Goal: Information Seeking & Learning: Learn about a topic

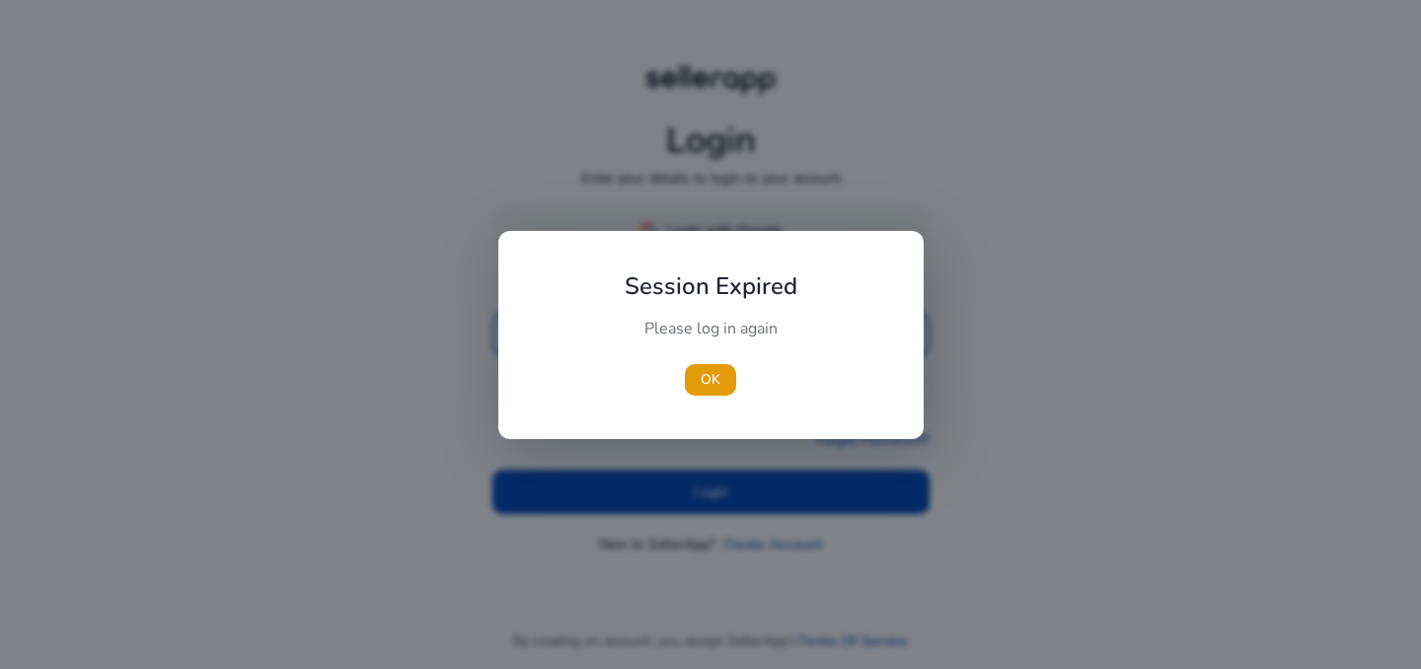
click at [694, 224] on div at bounding box center [710, 334] width 1421 height 669
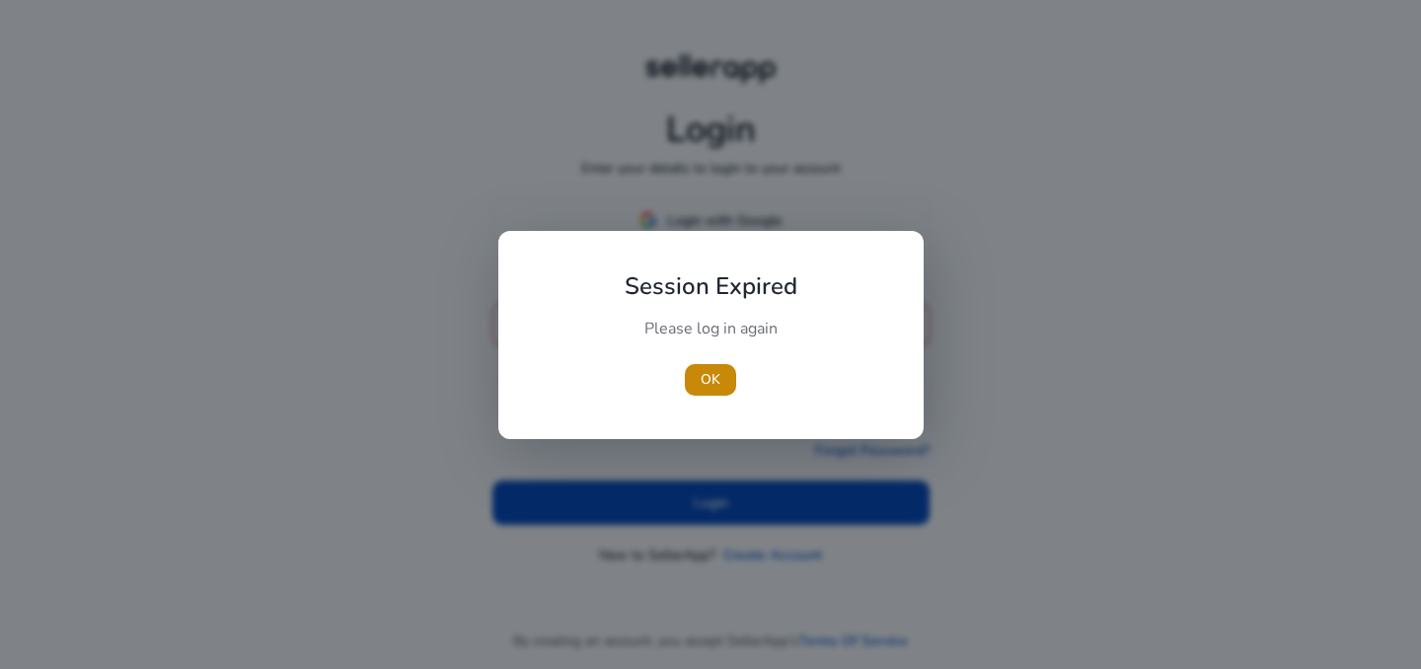
drag, startPoint x: 716, startPoint y: 377, endPoint x: 742, endPoint y: 372, distance: 26.1
click at [716, 377] on span "OK" at bounding box center [710, 379] width 20 height 21
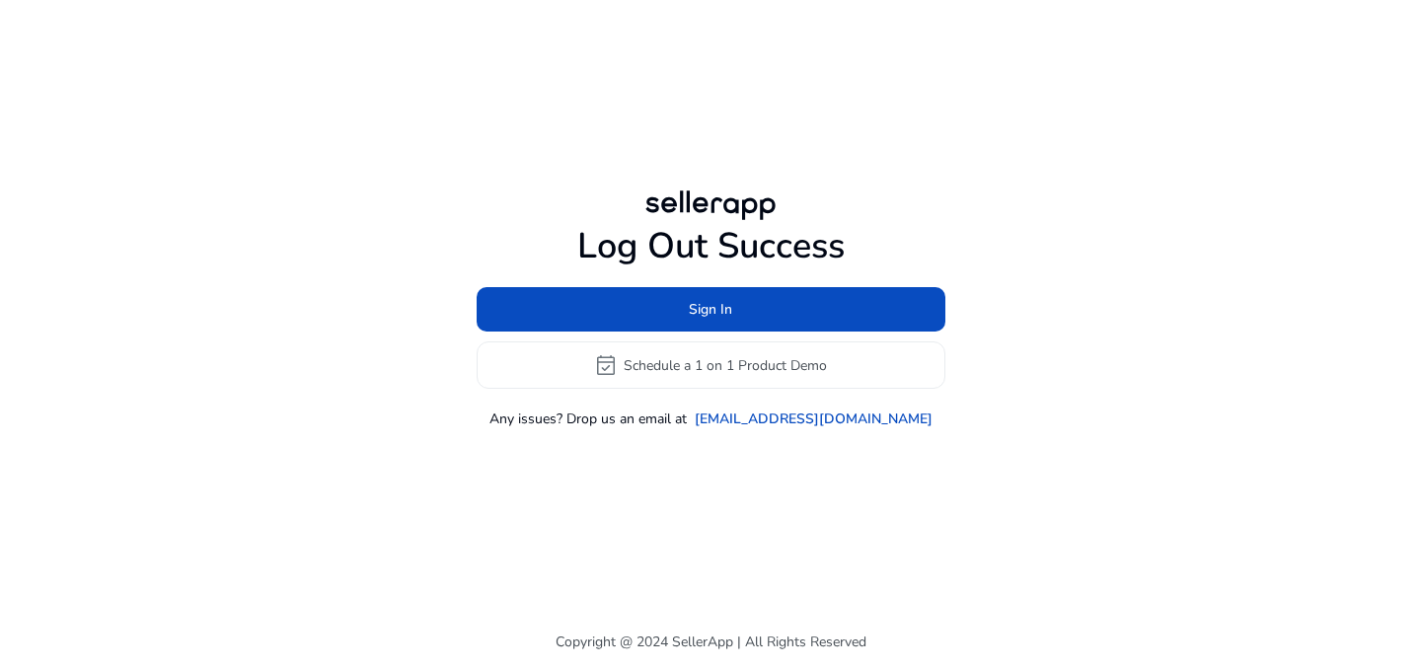
click at [699, 225] on h1 "Log Out Success" at bounding box center [711, 246] width 469 height 42
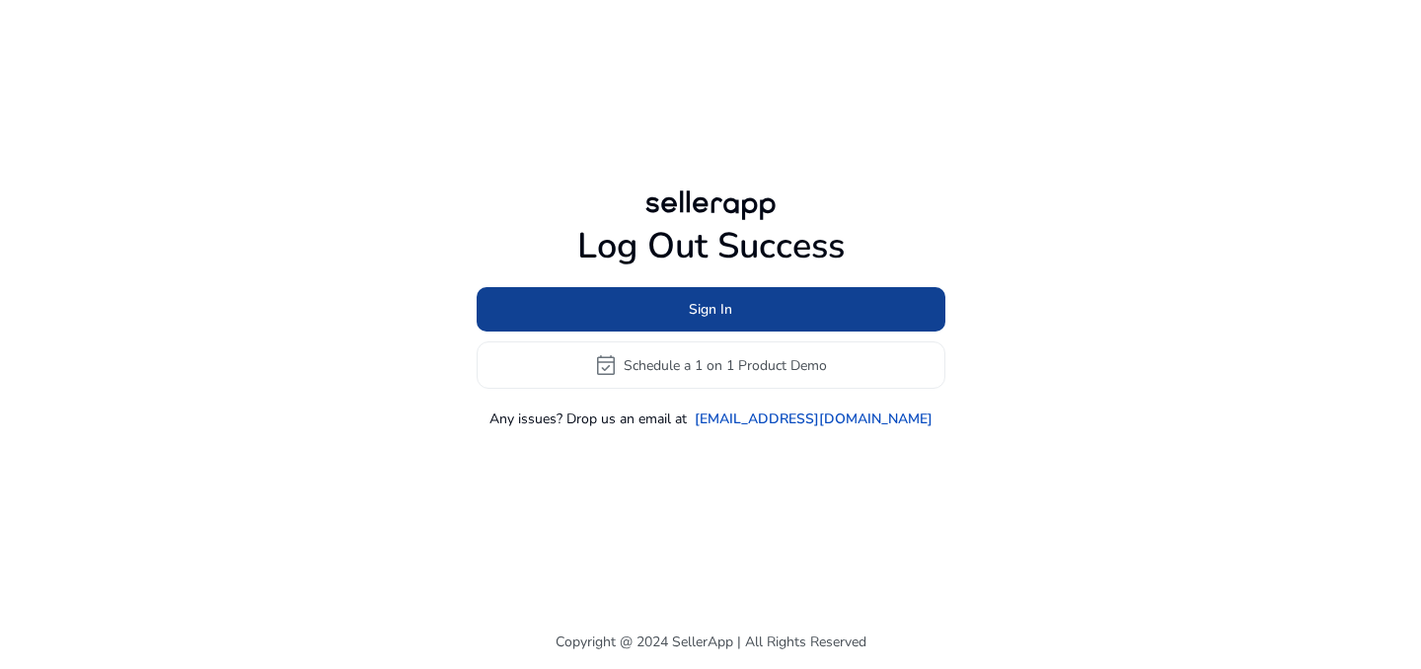
click at [696, 314] on span "Sign In" at bounding box center [710, 309] width 43 height 21
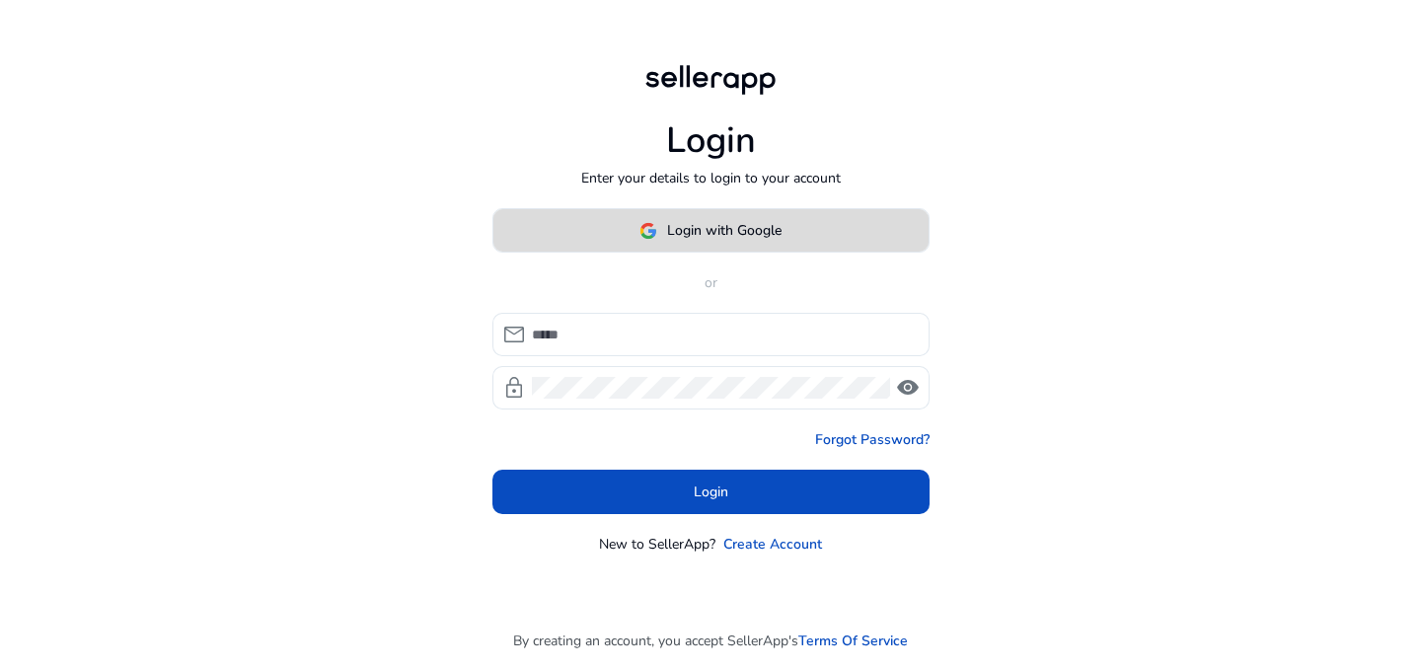
click at [716, 236] on span "Login with Google" at bounding box center [724, 230] width 114 height 21
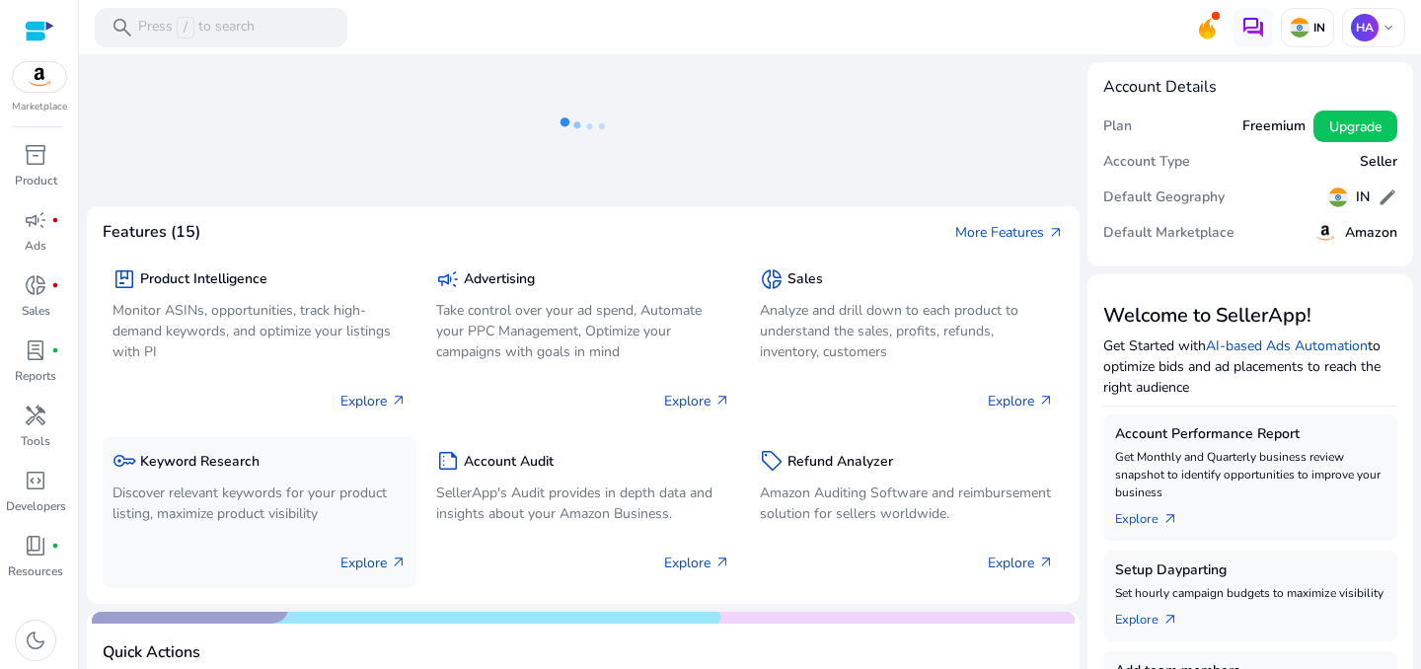
scroll to position [59, 0]
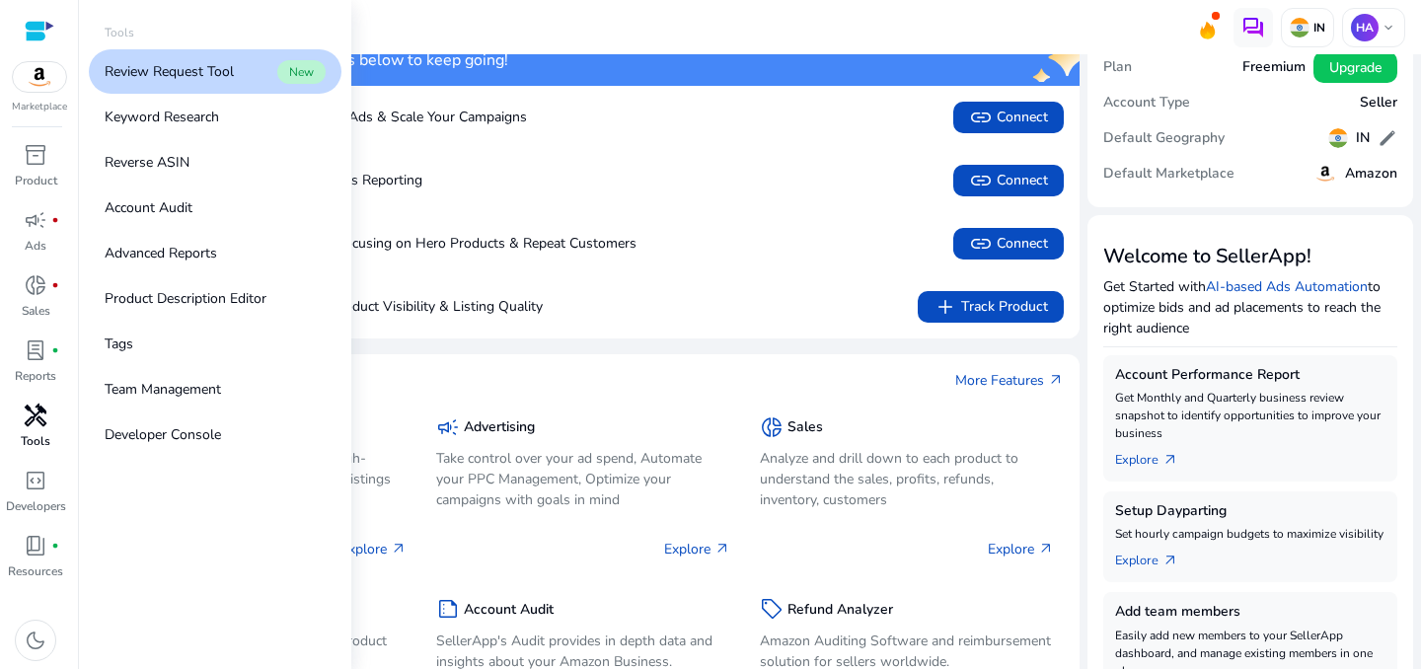
click at [39, 445] on p "Tools" at bounding box center [36, 441] width 30 height 18
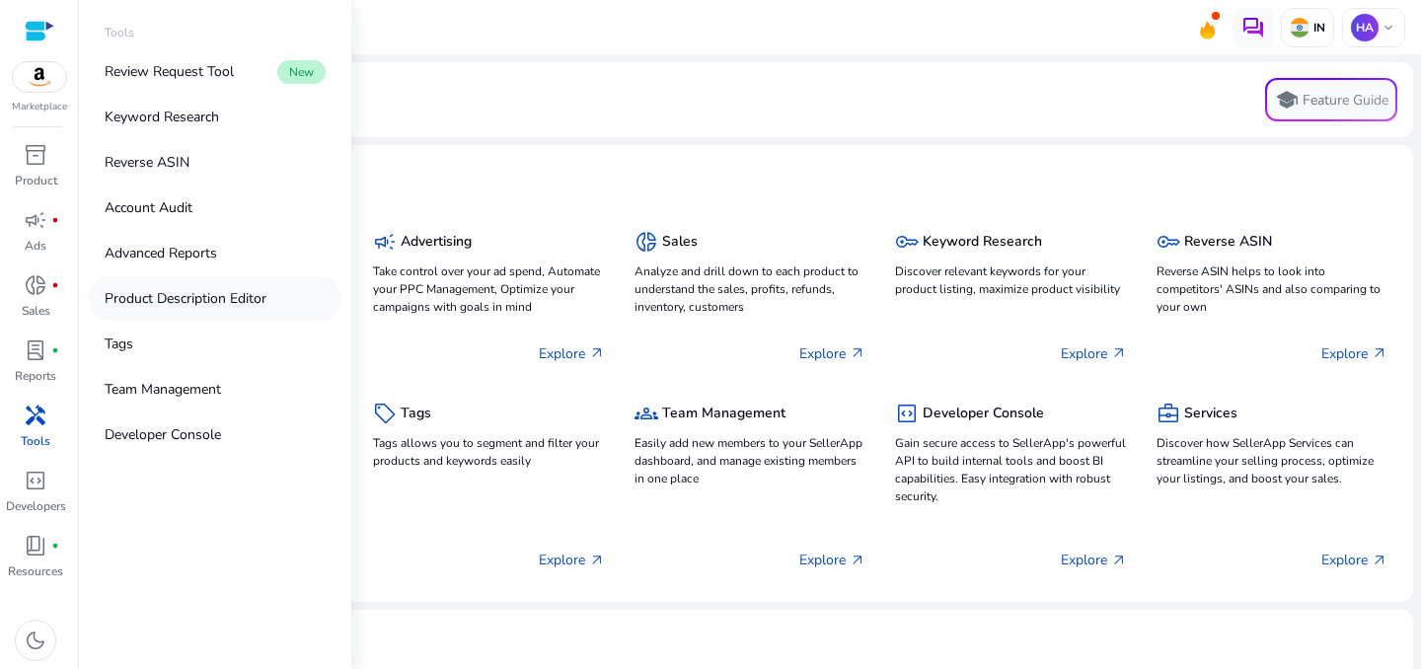
drag, startPoint x: 179, startPoint y: 113, endPoint x: 234, endPoint y: 307, distance: 201.1
click at [179, 113] on p "Keyword Research" at bounding box center [162, 117] width 114 height 21
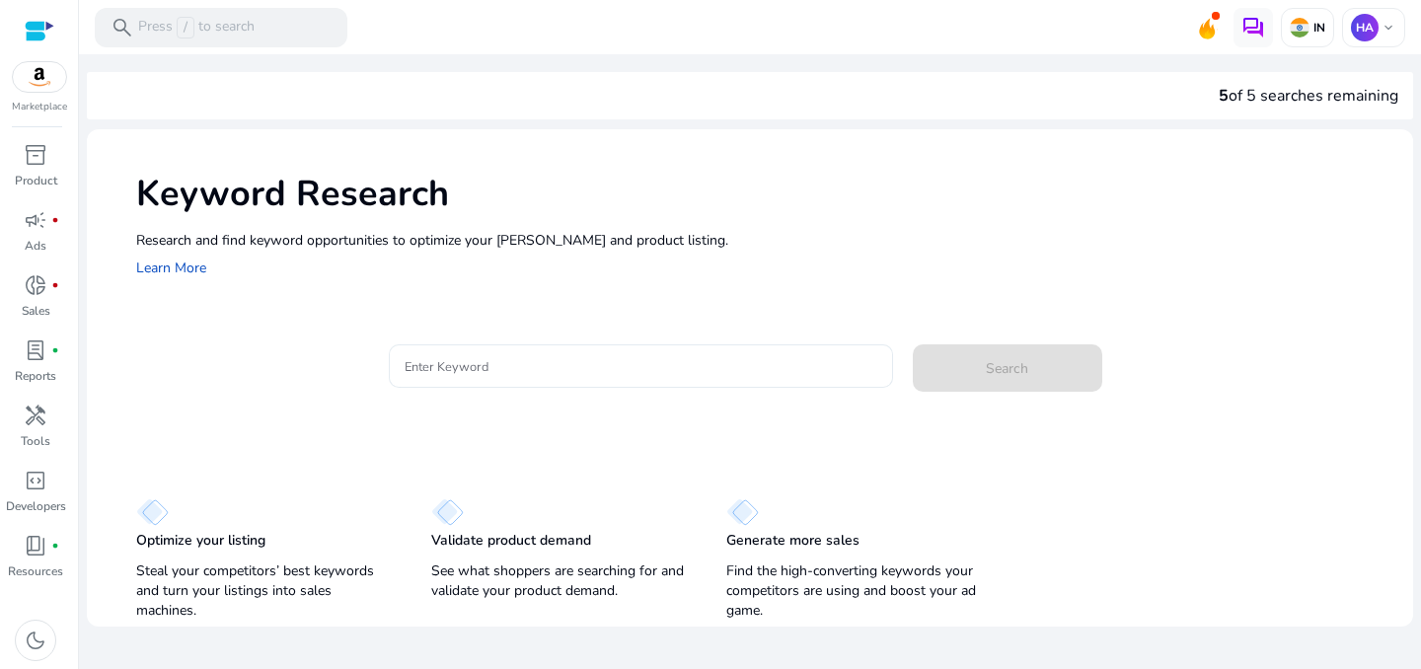
click at [485, 347] on div at bounding box center [641, 365] width 473 height 43
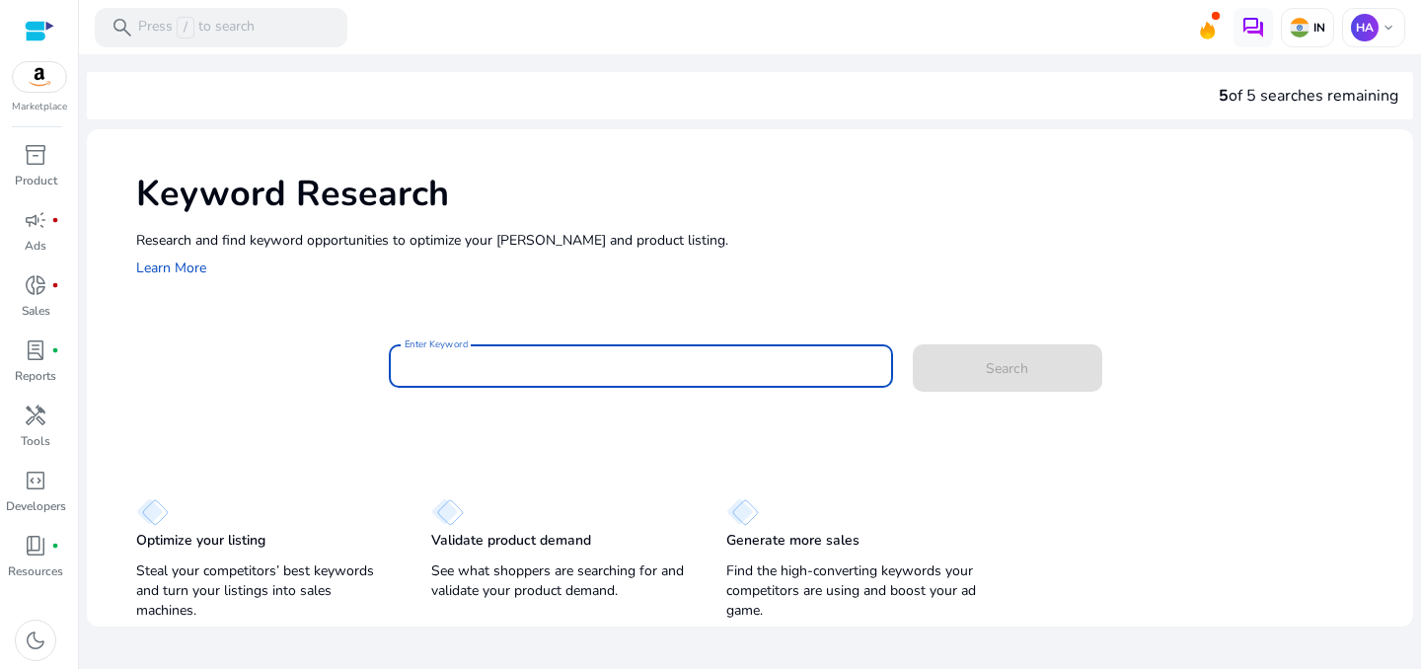
click at [485, 347] on div at bounding box center [641, 365] width 473 height 43
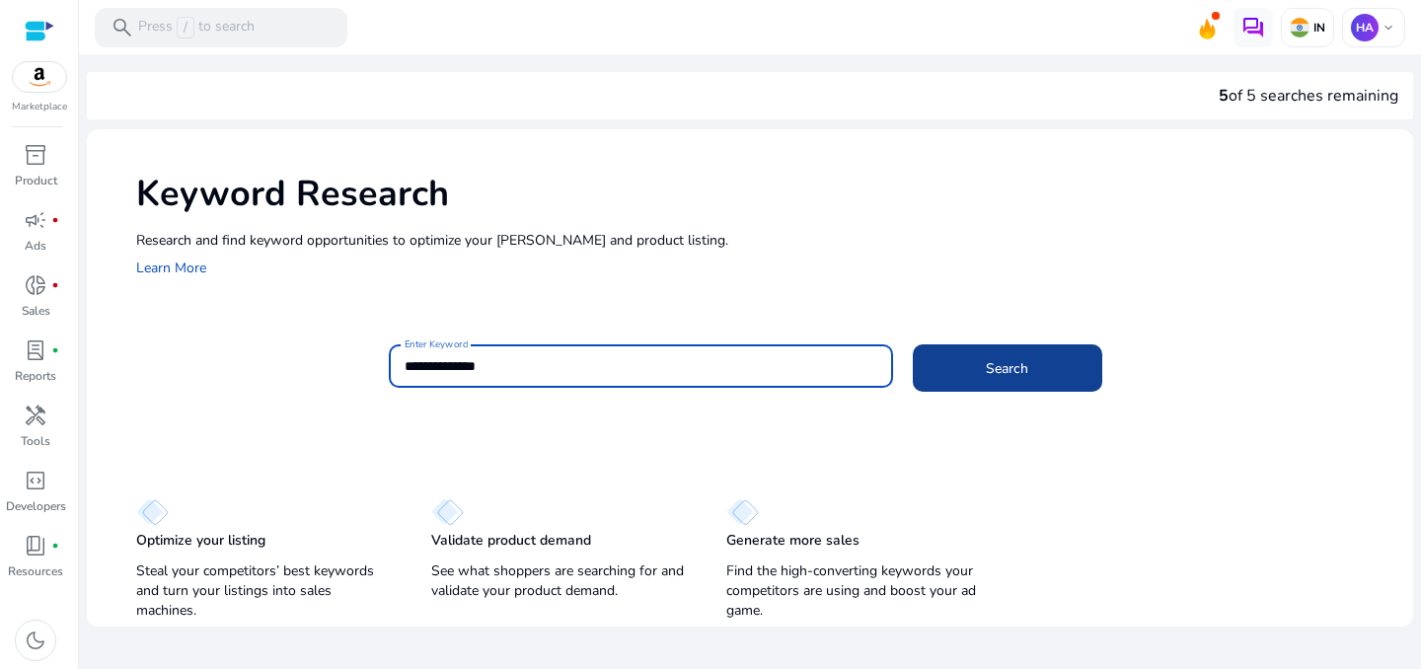
type input "**********"
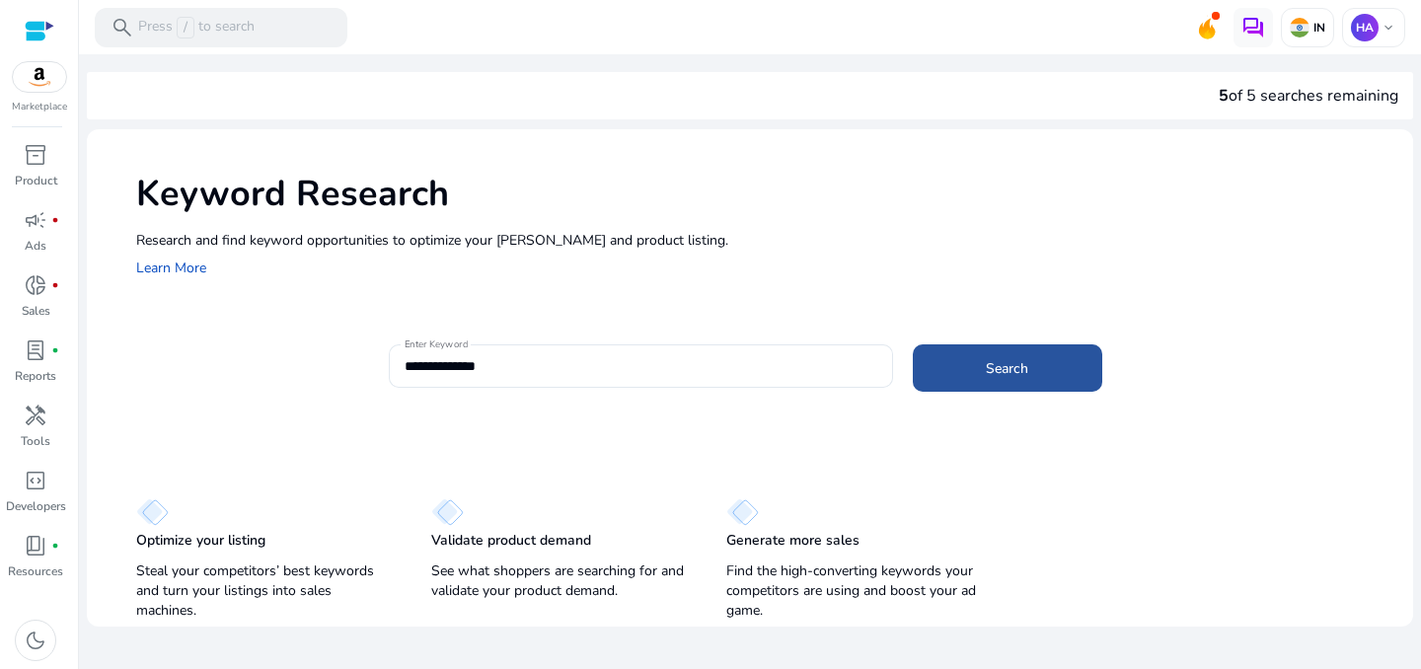
click at [935, 374] on span at bounding box center [1007, 367] width 189 height 47
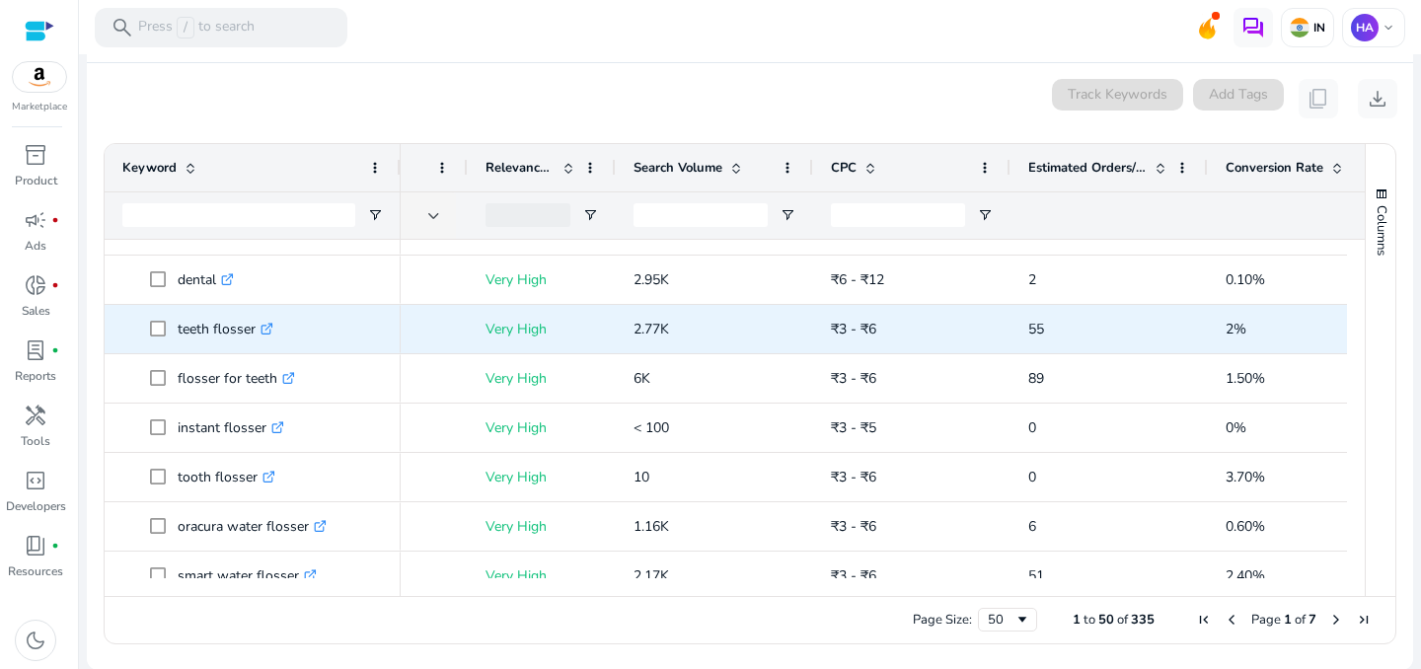
scroll to position [225, 0]
